Goal: Check status: Check status

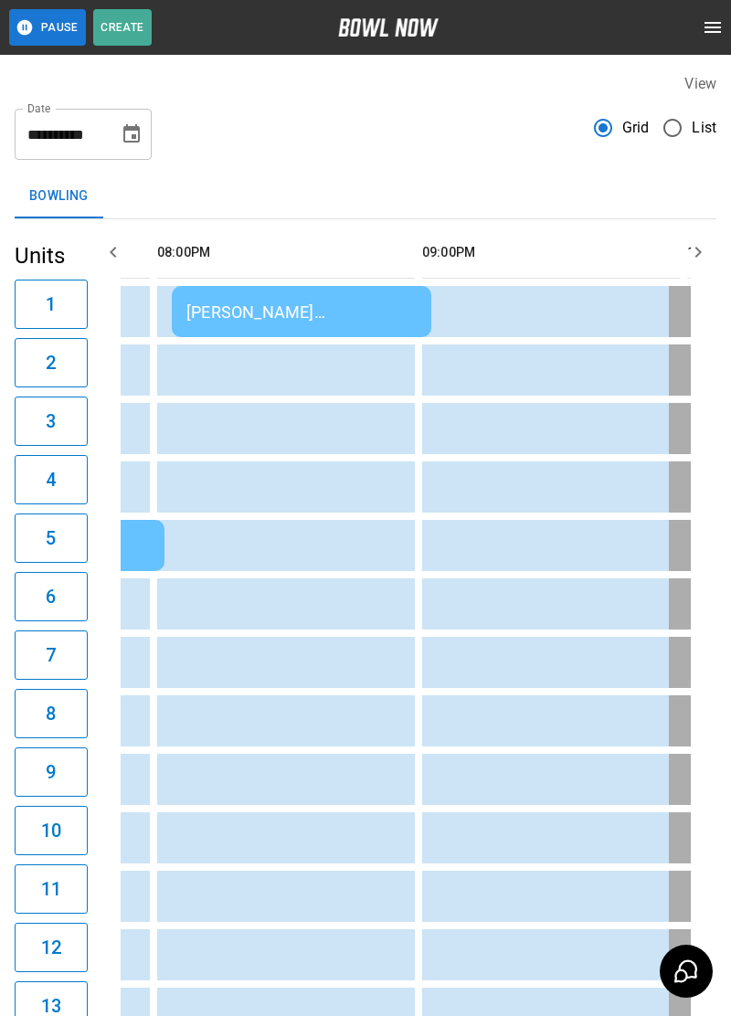
scroll to position [0, 2146]
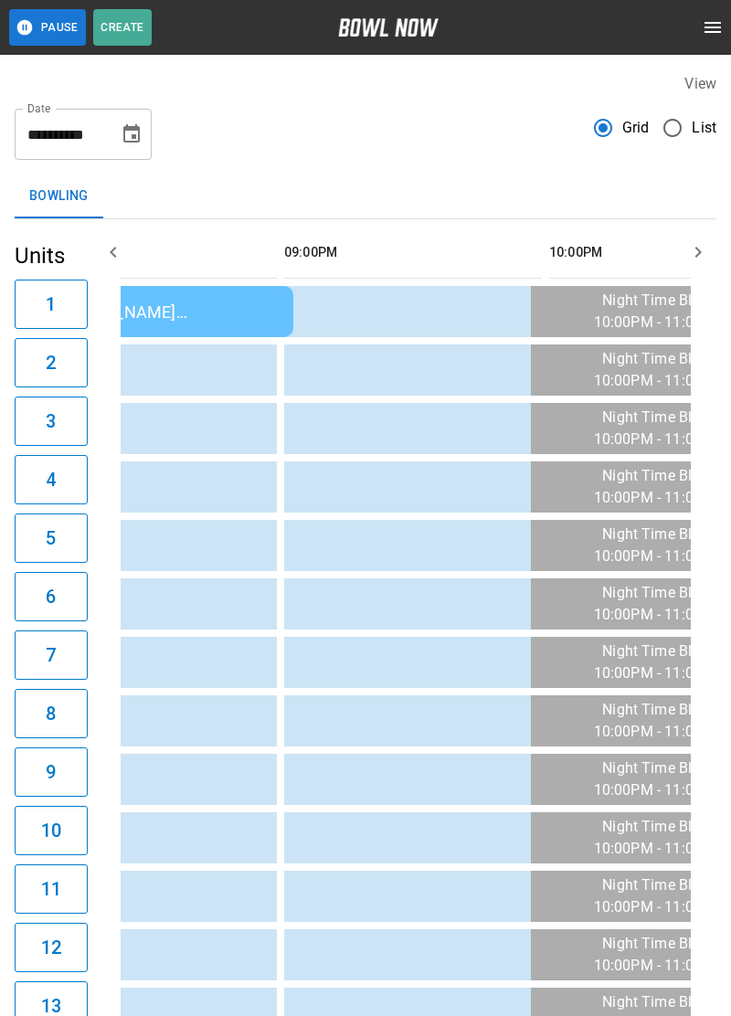
click at [279, 313] on div "[PERSON_NAME] [PERSON_NAME]" at bounding box center [163, 311] width 230 height 19
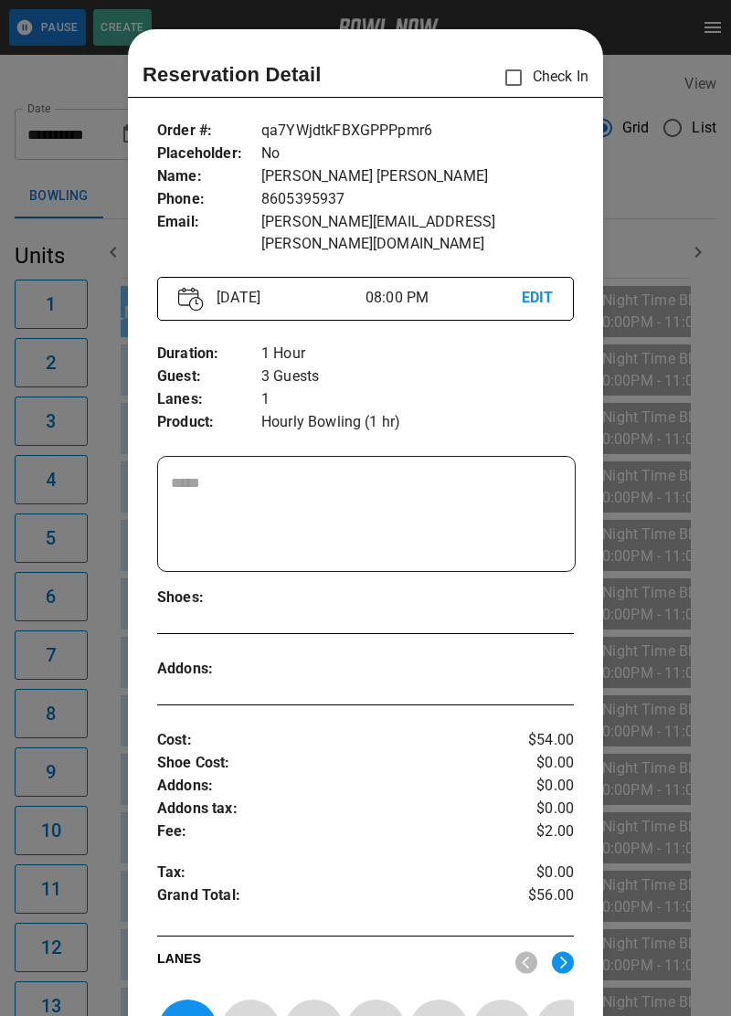
click at [376, 365] on p "3 Guests" at bounding box center [417, 376] width 312 height 23
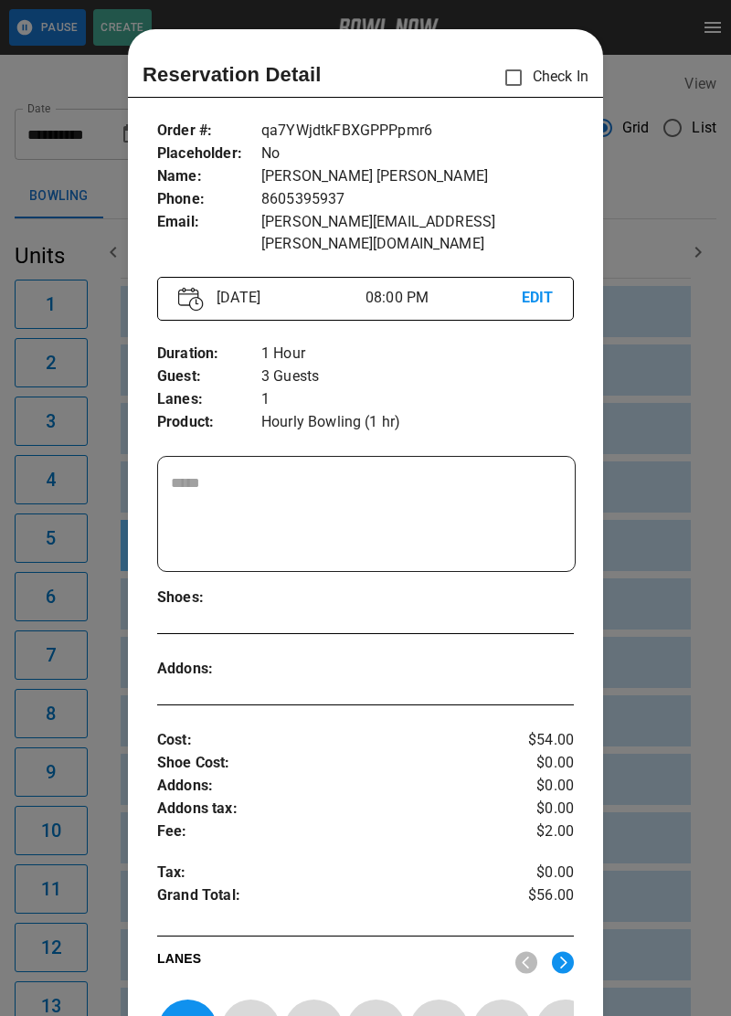
scroll to position [29, 0]
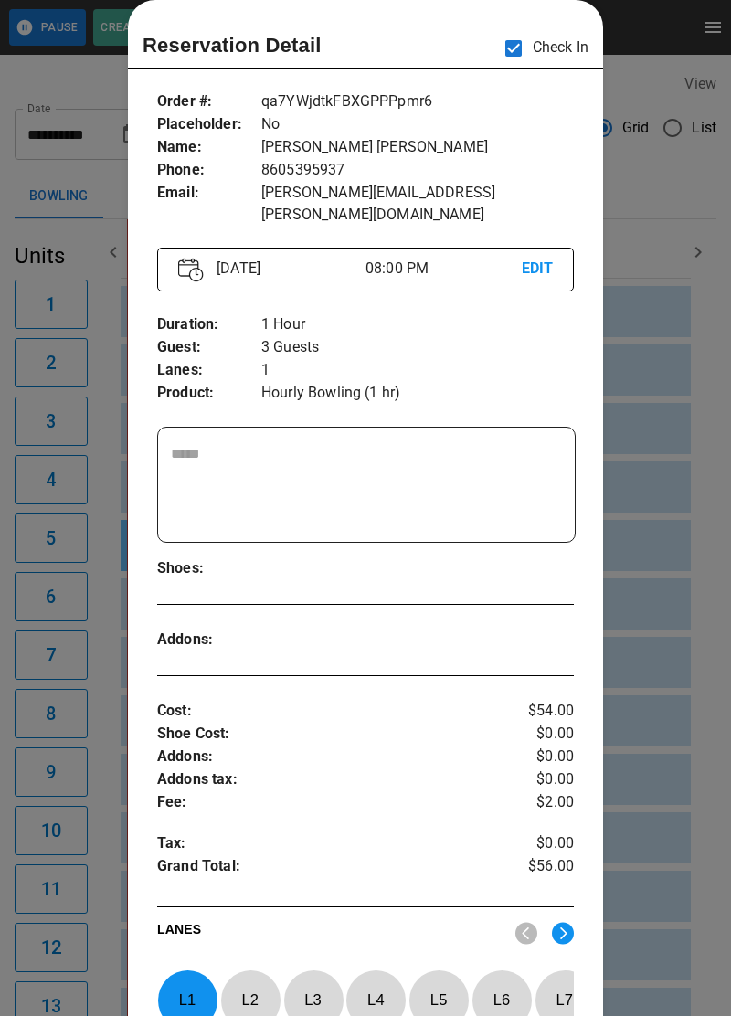
click at [677, 635] on div at bounding box center [365, 508] width 731 height 1016
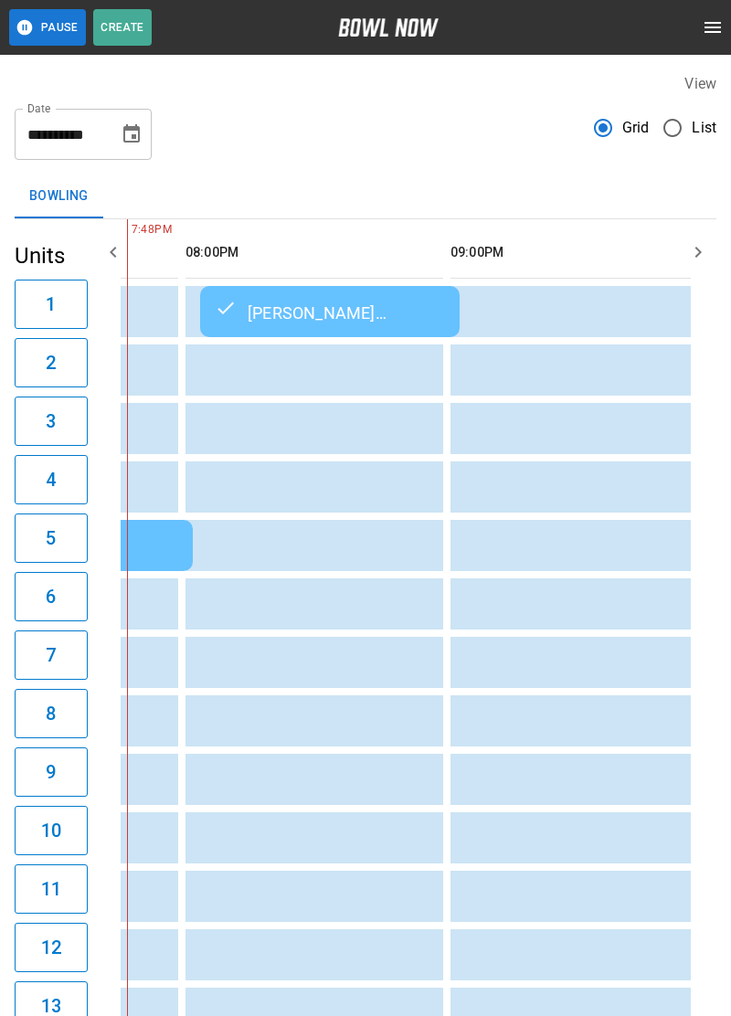
click at [354, 323] on td "[PERSON_NAME] [PERSON_NAME]" at bounding box center [329, 311] width 259 height 51
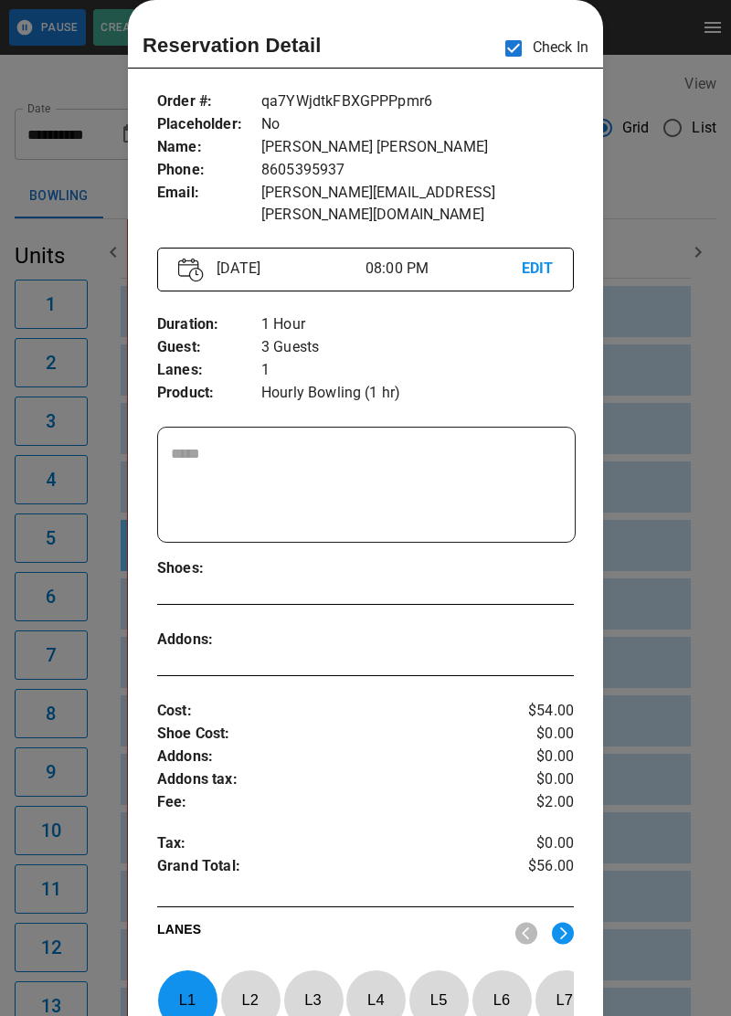
click at [713, 532] on div at bounding box center [365, 508] width 731 height 1016
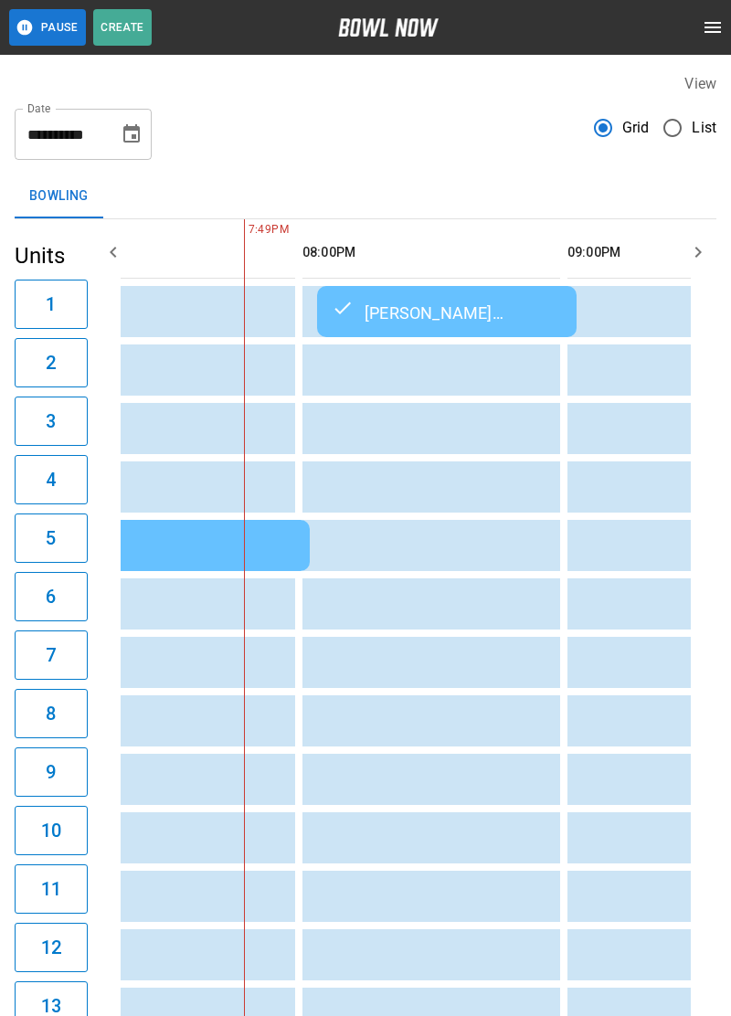
scroll to position [0, 2023]
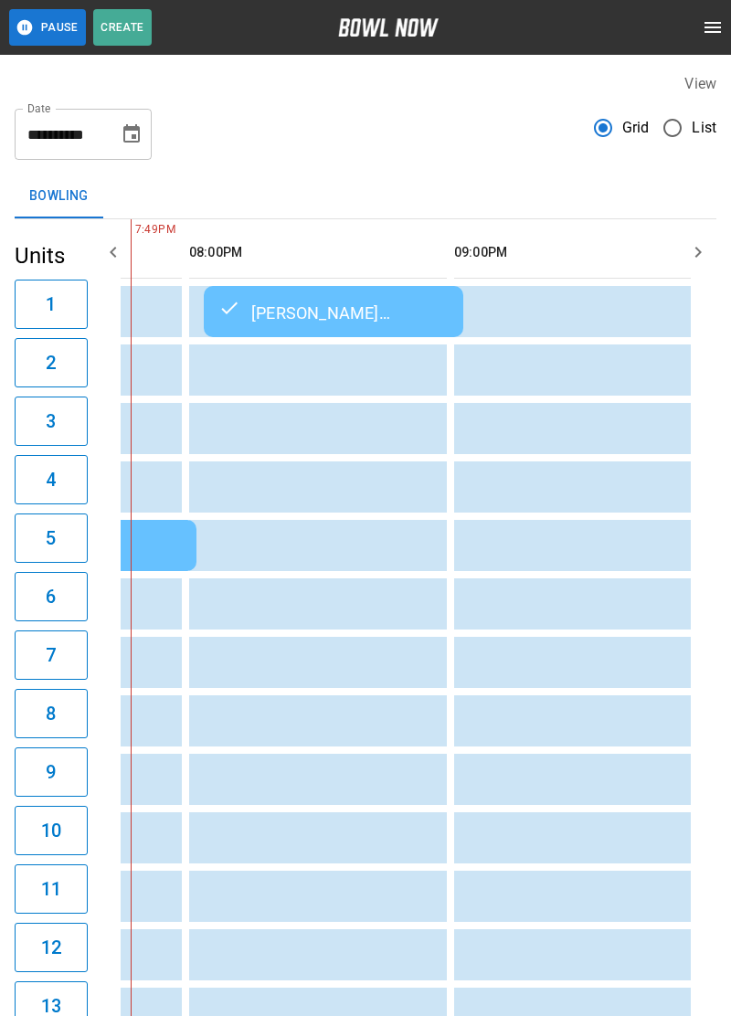
click at [383, 307] on div "[PERSON_NAME] [PERSON_NAME]" at bounding box center [333, 312] width 230 height 22
